Goal: Task Accomplishment & Management: Complete application form

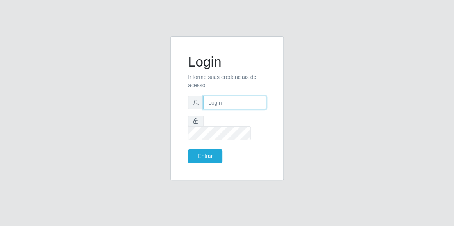
click at [217, 109] on input "text" at bounding box center [234, 103] width 63 height 14
type input "[EMAIL_ADDRESS][DOMAIN_NAME]"
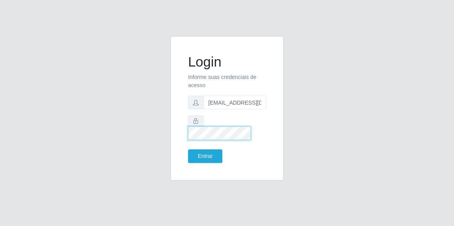
click at [188, 150] on button "Entrar" at bounding box center [205, 157] width 34 height 14
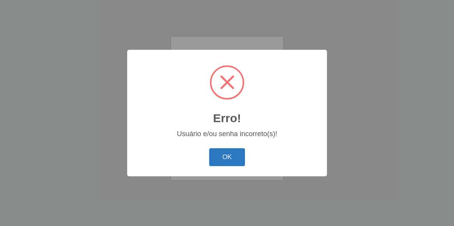
click at [223, 155] on button "OK" at bounding box center [227, 157] width 36 height 18
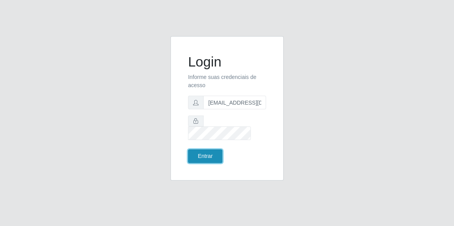
click at [201, 150] on button "Entrar" at bounding box center [205, 157] width 34 height 14
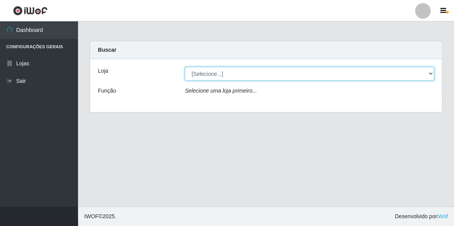
click at [431, 74] on select "[Selecione...] Hiper Queiroz - [GEOGRAPHIC_DATA]" at bounding box center [309, 74] width 249 height 14
select select "513"
click at [185, 67] on select "[Selecione...] Hiper Queiroz - [GEOGRAPHIC_DATA]" at bounding box center [309, 74] width 249 height 14
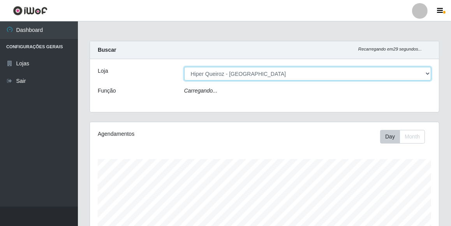
scroll to position [162, 349]
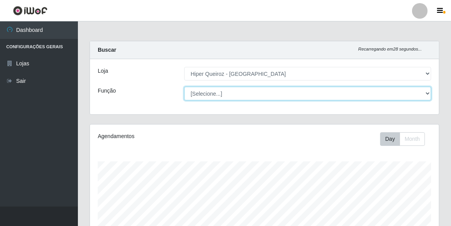
click at [429, 93] on select "[Selecione...] Embalador Embalador + Embalador ++ Operador de Caixa Operador de…" at bounding box center [307, 94] width 247 height 14
click at [184, 87] on select "[Selecione...] Embalador Embalador + Embalador ++ Operador de Caixa Operador de…" at bounding box center [307, 94] width 247 height 14
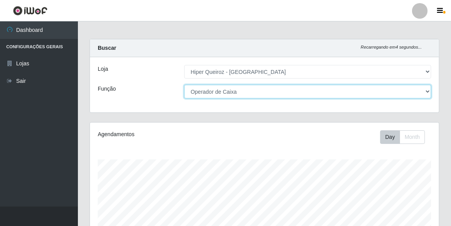
scroll to position [0, 0]
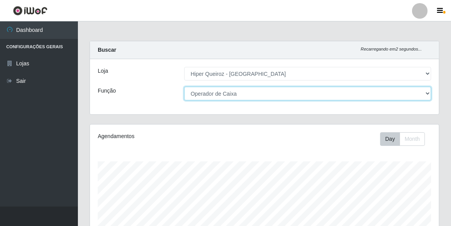
click at [428, 94] on select "[Selecione...] Embalador Embalador + Embalador ++ Operador de Caixa Operador de…" at bounding box center [307, 94] width 247 height 14
select select "72"
click at [184, 87] on select "[Selecione...] Embalador Embalador + Embalador ++ Operador de Caixa Operador de…" at bounding box center [307, 94] width 247 height 14
